Goal: Task Accomplishment & Management: Complete application form

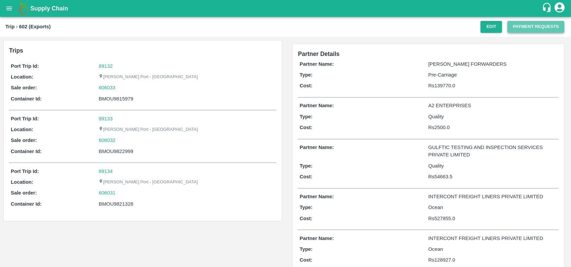
click at [519, 29] on button "Payment Requests" at bounding box center [535, 27] width 57 height 12
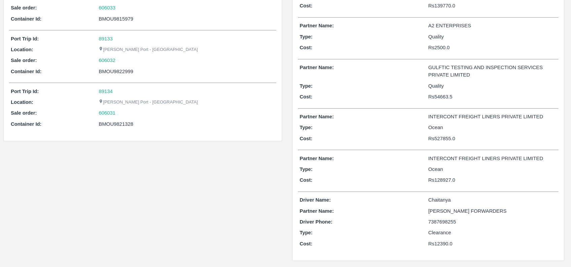
click at [388, 124] on p "Type:" at bounding box center [364, 127] width 129 height 7
click at [111, 126] on div "BMOU9821328" at bounding box center [187, 124] width 176 height 7
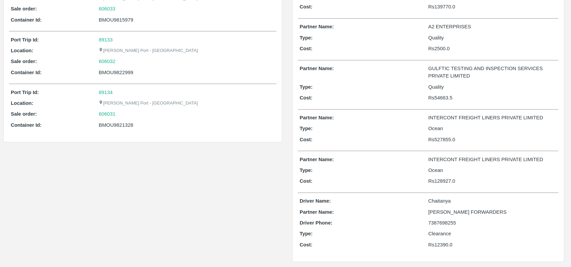
click at [126, 125] on div "BMOU9821328" at bounding box center [187, 124] width 176 height 7
copy div "BMOU9821328"
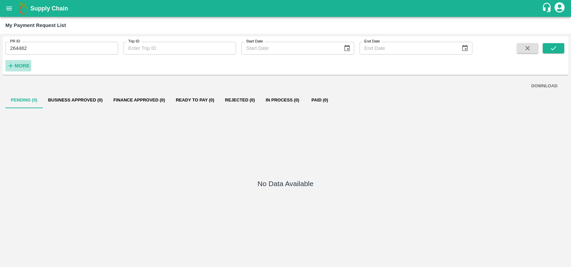
click at [27, 64] on strong "More" at bounding box center [21, 65] width 15 height 5
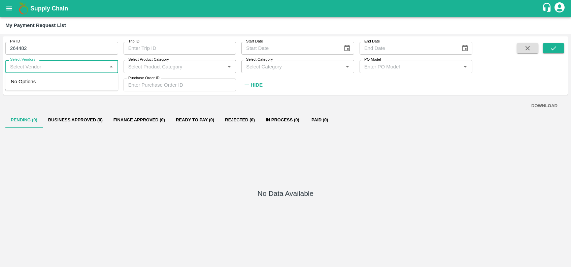
click at [36, 66] on input "Select Vendors" at bounding box center [56, 66] width 98 height 9
click at [44, 53] on input "264482" at bounding box center [61, 48] width 113 height 13
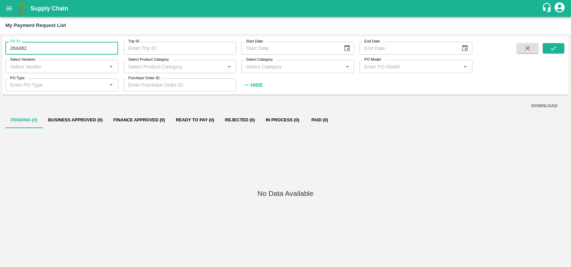
click at [44, 53] on input "264482" at bounding box center [61, 48] width 113 height 13
type input "264482"
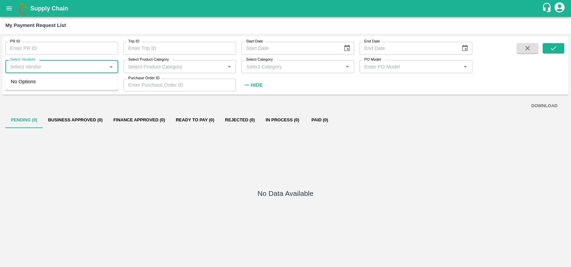
click at [45, 64] on input "Select Vendors" at bounding box center [56, 66] width 98 height 9
type input "EUREKA"
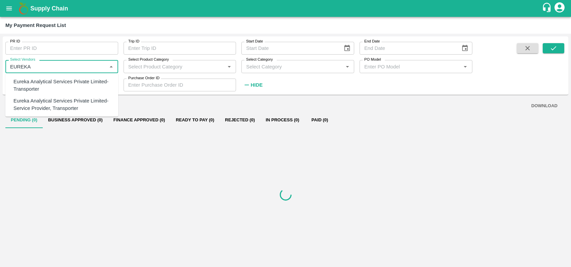
type input "264482"
click at [49, 82] on div "Eureka Analytical Services Private Limited-Transporter" at bounding box center [62, 85] width 99 height 15
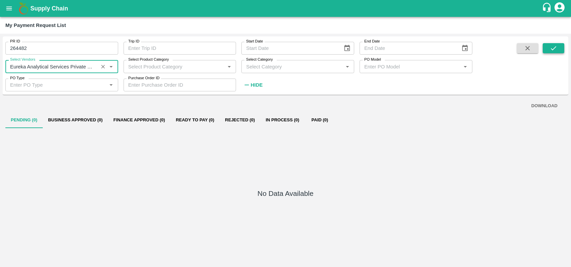
type input "Eureka Analytical Services Private Limited-Transporter"
click at [551, 46] on icon "submit" at bounding box center [553, 47] width 7 height 7
click at [550, 50] on icon "submit" at bounding box center [553, 47] width 7 height 7
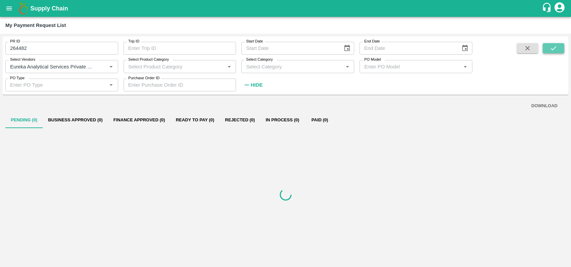
click at [550, 50] on icon "submit" at bounding box center [553, 47] width 7 height 7
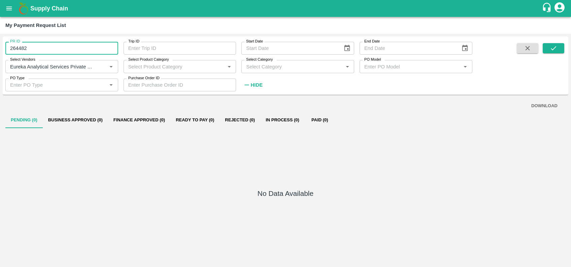
click at [77, 50] on input "264482" at bounding box center [61, 48] width 113 height 13
type input "2"
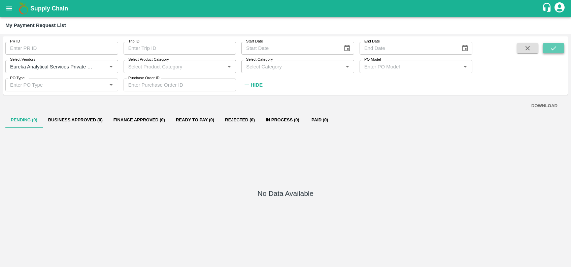
click at [546, 47] on button "submit" at bounding box center [554, 48] width 22 height 10
click at [249, 121] on button "Rejected (3)" at bounding box center [239, 120] width 41 height 16
click at [231, 199] on div at bounding box center [285, 194] width 560 height 133
click at [228, 118] on button "Rejected (3)" at bounding box center [239, 120] width 41 height 16
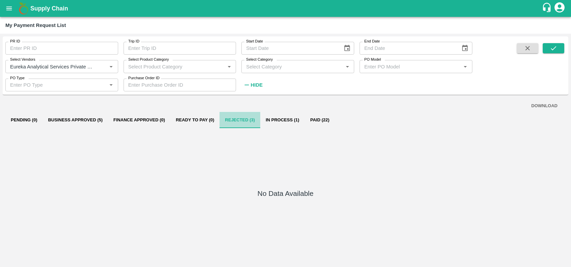
click at [228, 118] on button "Rejected (3)" at bounding box center [239, 120] width 41 height 16
click at [273, 115] on button "In Process (1)" at bounding box center [282, 120] width 44 height 16
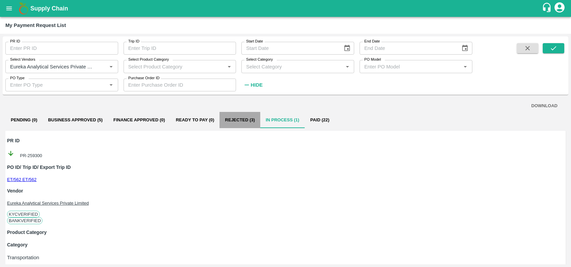
click at [248, 119] on button "Rejected (3)" at bounding box center [239, 120] width 41 height 16
